Goal: Task Accomplishment & Management: Complete application form

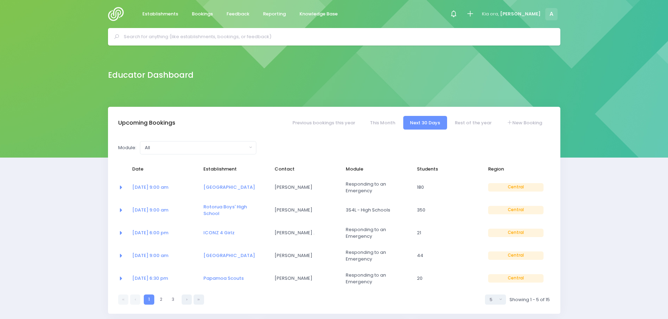
select select "5"
drag, startPoint x: 0, startPoint y: 0, endPoint x: 159, endPoint y: 14, distance: 159.8
click at [159, 14] on span "Establishments" at bounding box center [160, 14] width 36 height 7
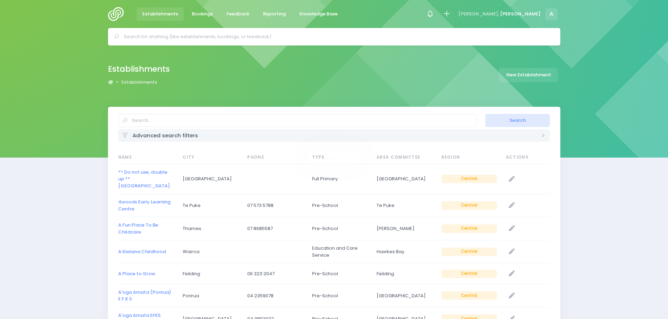
select select "20"
click at [155, 121] on input "text" at bounding box center [297, 120] width 358 height 13
type input "matahui"
click at [485, 114] on button "Search" at bounding box center [517, 120] width 65 height 13
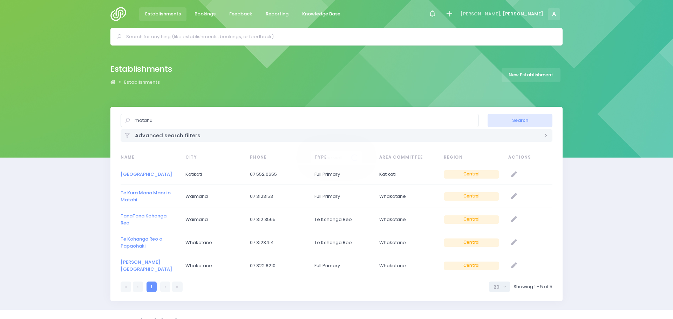
select select "20"
click at [128, 175] on link "Matahui Road School" at bounding box center [144, 174] width 52 height 7
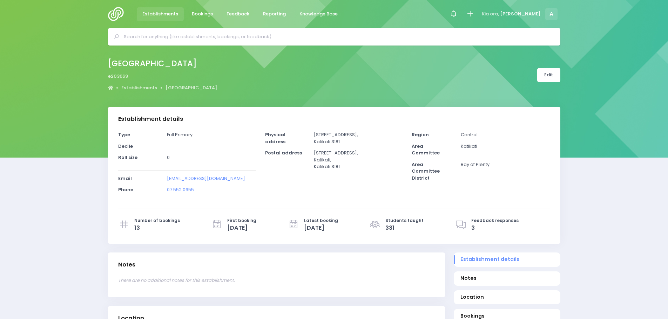
select select "5"
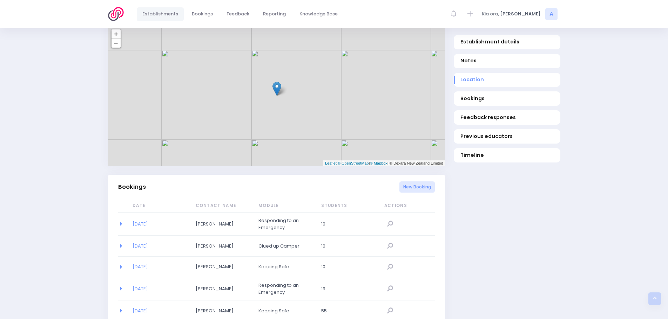
scroll to position [316, 0]
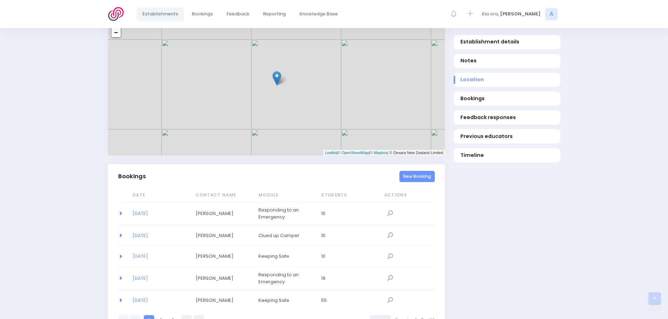
click at [409, 173] on link "New Booking" at bounding box center [416, 177] width 35 height 12
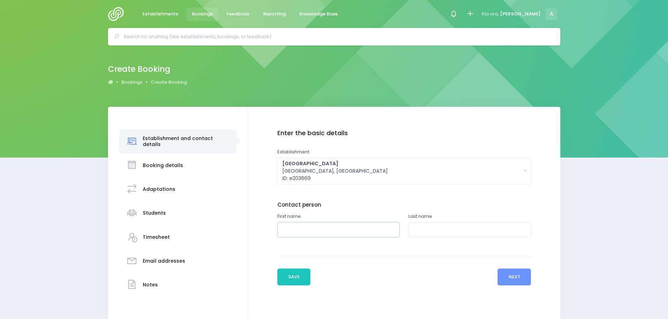
click at [305, 236] on input "text" at bounding box center [338, 230] width 122 height 16
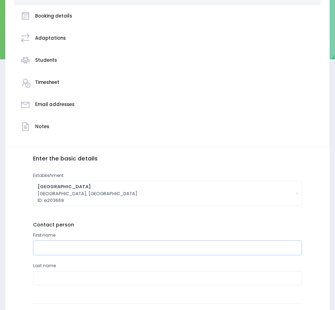
scroll to position [105, 0]
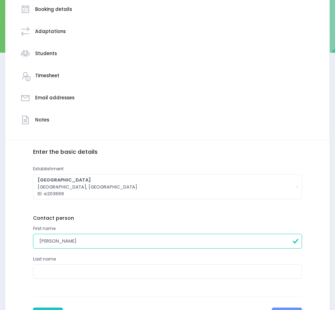
type input "Mary"
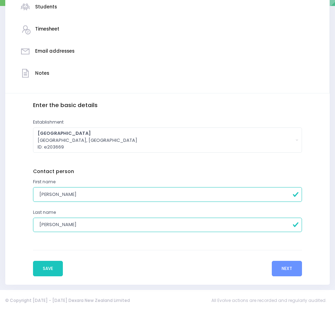
scroll to position [153, 0]
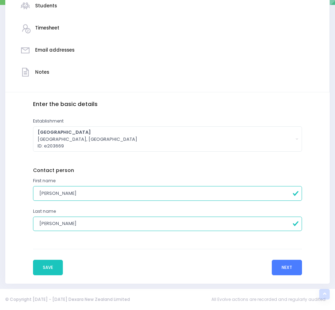
type input "Woods"
click at [280, 269] on button "Next" at bounding box center [286, 267] width 30 height 15
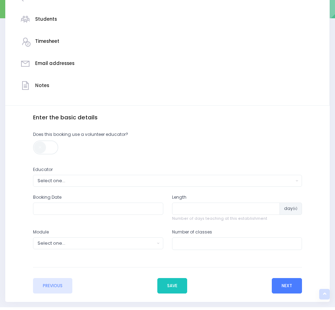
scroll to position [140, 0]
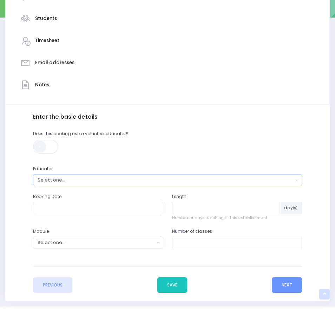
click at [60, 176] on button "Select one..." at bounding box center [167, 180] width 269 height 12
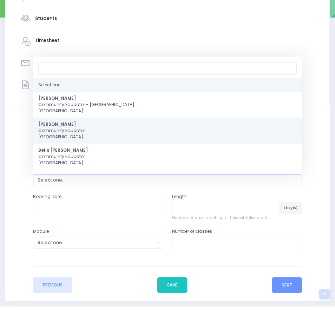
click at [51, 128] on span "Annette Binnie Community Educator Central Region" at bounding box center [61, 130] width 47 height 19
select select "202878"
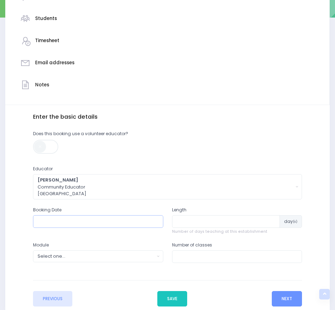
click at [61, 218] on input "text" at bounding box center [98, 221] width 130 height 13
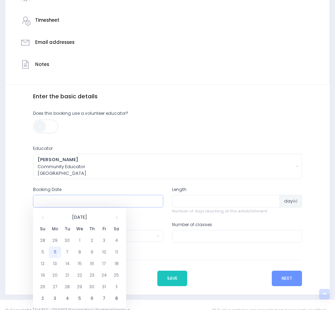
scroll to position [171, 0]
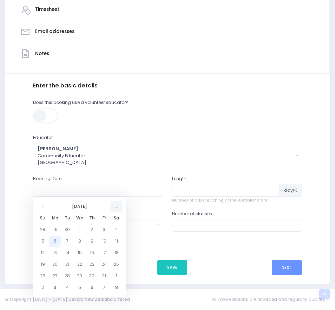
click at [116, 206] on th at bounding box center [116, 207] width 12 height 12
click at [66, 230] on td "2" at bounding box center [67, 230] width 12 height 12
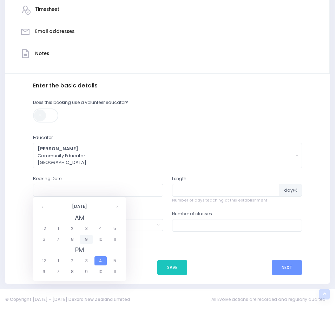
click at [85, 236] on span "9" at bounding box center [86, 239] width 12 height 9
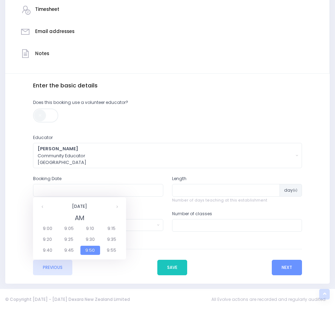
click at [42, 226] on span "9:00" at bounding box center [48, 228] width 20 height 9
type input "02/12/2025 09:00 AM"
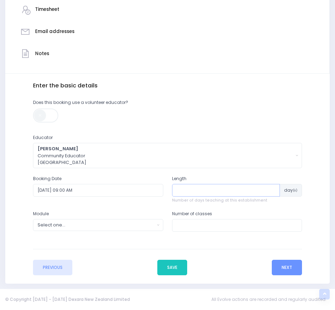
click at [194, 191] on input "number" at bounding box center [226, 190] width 108 height 13
type input "1"
click at [191, 226] on input "number" at bounding box center [237, 225] width 130 height 13
type input "4"
click at [65, 227] on div "Select one..." at bounding box center [96, 224] width 117 height 7
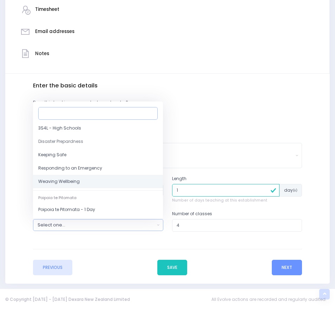
scroll to position [70, 0]
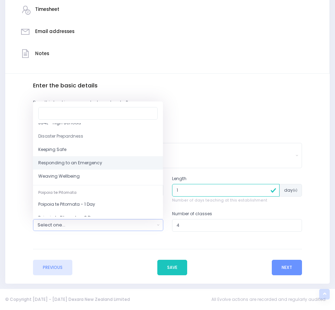
click at [80, 162] on span "Responding to an Emergency" at bounding box center [70, 163] width 64 height 6
select select "Responding to an Emergency"
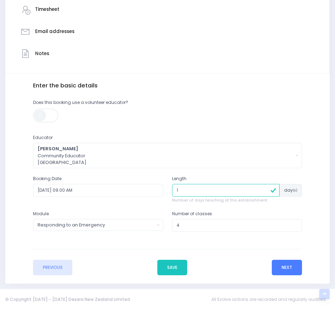
click at [282, 271] on button "Next" at bounding box center [286, 267] width 30 height 15
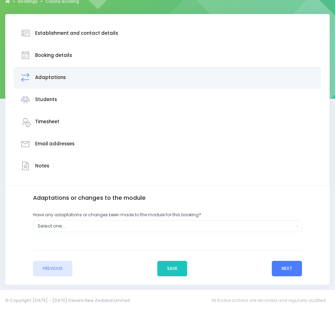
scroll to position [60, 0]
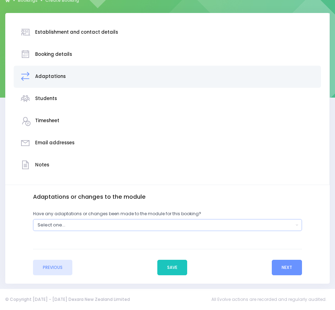
click at [54, 228] on div "Select one..." at bounding box center [166, 224] width 256 height 7
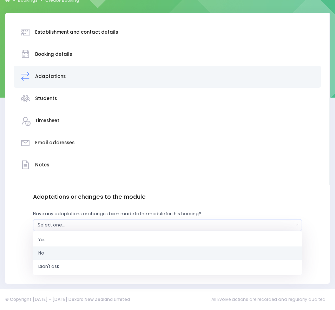
drag, startPoint x: 51, startPoint y: 254, endPoint x: 65, endPoint y: 259, distance: 14.7
click at [54, 255] on link "No" at bounding box center [167, 252] width 269 height 13
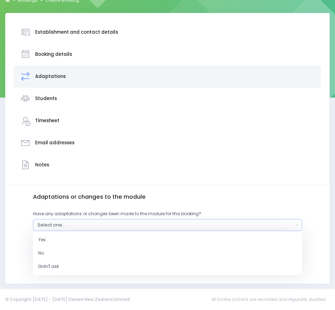
select select "No"
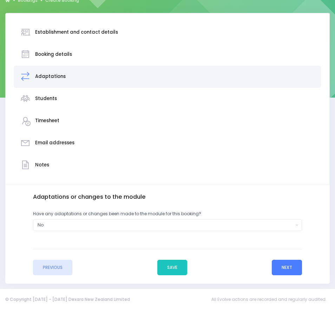
click at [293, 269] on button "Next" at bounding box center [286, 267] width 30 height 15
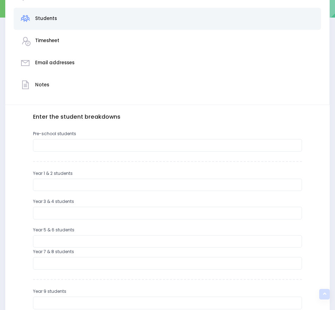
scroll to position [175, 0]
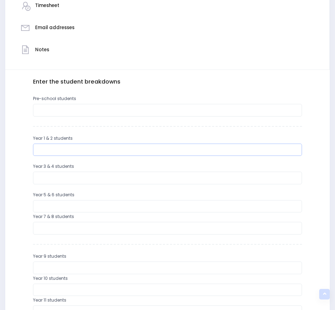
click at [65, 148] on input "number" at bounding box center [167, 149] width 269 height 13
type input "13"
type input "15"
type input "10"
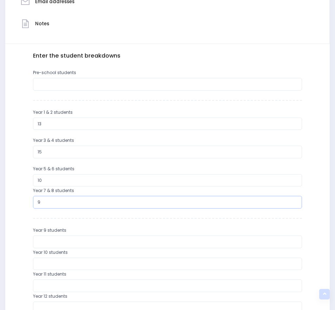
scroll to position [316, 0]
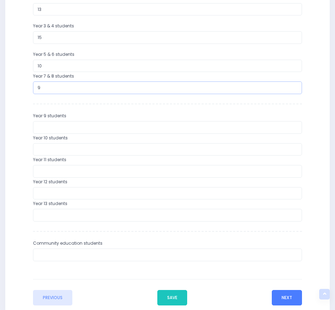
type input "9"
click at [289, 291] on button "Next" at bounding box center [286, 297] width 30 height 15
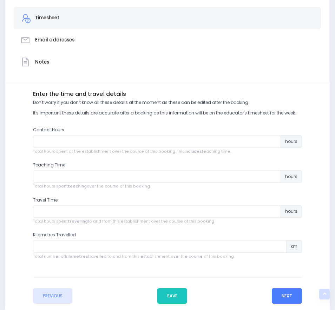
scroll to position [191, 0]
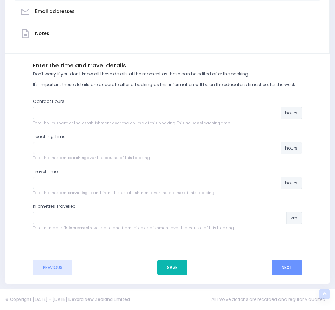
click at [167, 273] on button "Save" at bounding box center [172, 267] width 30 height 15
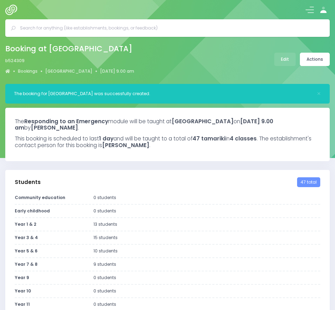
select select "5"
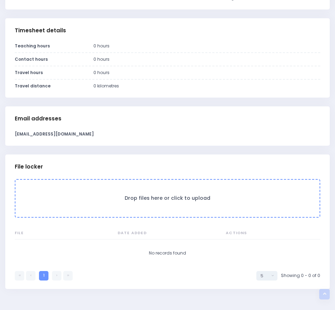
scroll to position [527, 0]
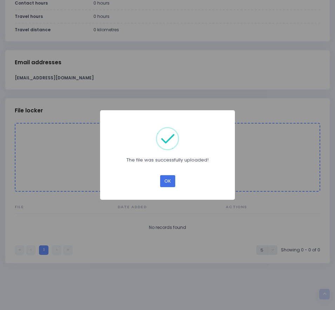
click at [166, 181] on button "OK" at bounding box center [167, 181] width 15 height 12
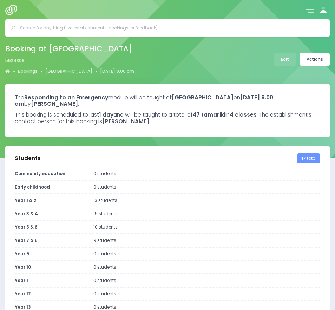
select select "5"
select select
click at [318, 58] on link "Actions" at bounding box center [315, 59] width 30 height 13
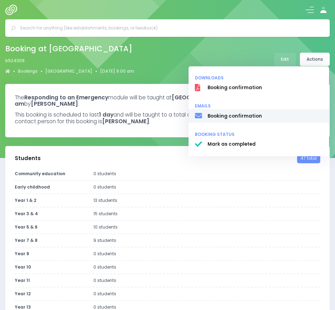
click at [222, 119] on span "Booking confirmation" at bounding box center [264, 116] width 115 height 7
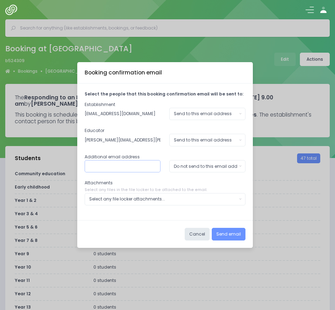
click at [128, 164] on input "text" at bounding box center [123, 166] width 76 height 13
paste input "principal@matahuiroad.school.nz"
type input "principal@matahuiroad.school.nz"
click at [197, 164] on div "Do not send to this email address" at bounding box center [205, 166] width 63 height 6
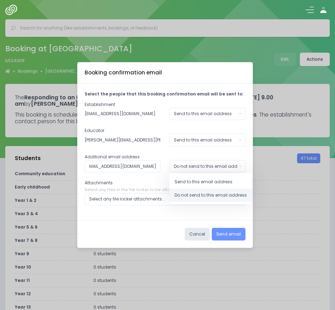
scroll to position [0, 0]
click at [194, 181] on span "Send to this email address" at bounding box center [203, 182] width 58 height 6
select select "send"
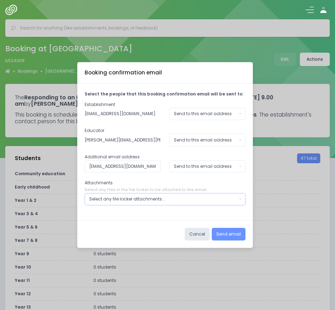
click at [163, 197] on div "Select any file locker attachments..." at bounding box center [163, 199] width 148 height 6
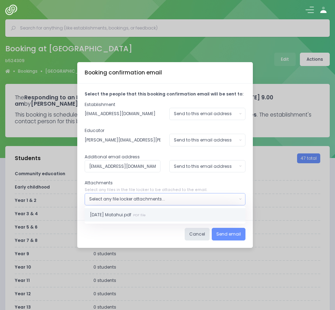
click at [114, 214] on span "2025 12 02 Matahui.pdf PDF file" at bounding box center [118, 214] width 56 height 6
select select "11479"
click at [225, 234] on button "Send email" at bounding box center [228, 234] width 34 height 13
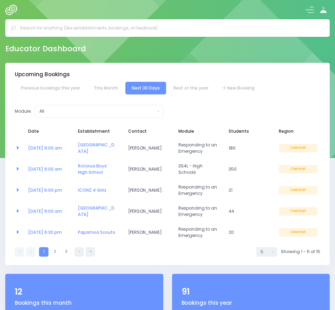
select select "5"
click at [214, 82] on link "Rest of the year" at bounding box center [190, 88] width 47 height 13
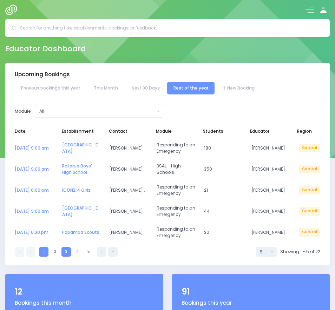
select select "5"
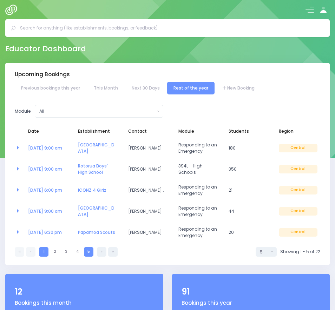
click at [89, 247] on link "5" at bounding box center [88, 251] width 9 height 9
select select "5"
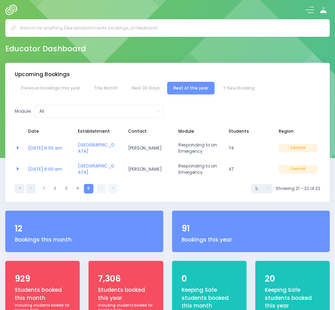
click at [8, 9] on img at bounding box center [12, 10] width 15 height 11
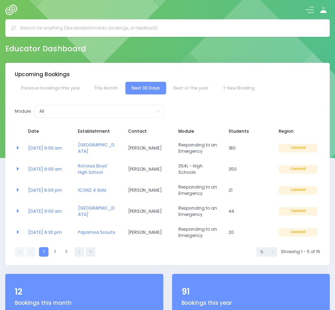
select select "5"
